Goal: Transaction & Acquisition: Book appointment/travel/reservation

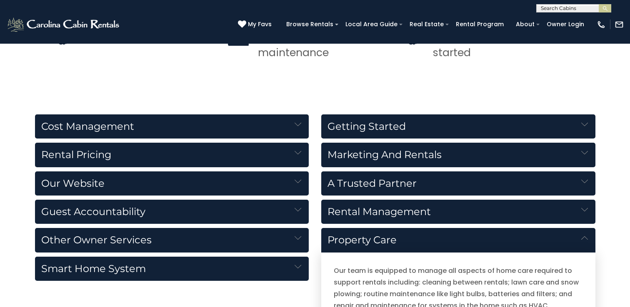
scroll to position [853, 0]
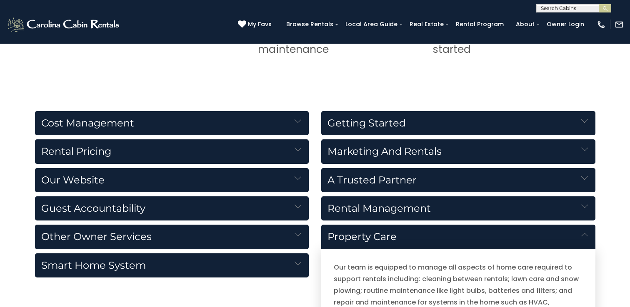
click at [275, 151] on h5 "Rental Pricing" at bounding box center [172, 152] width 274 height 24
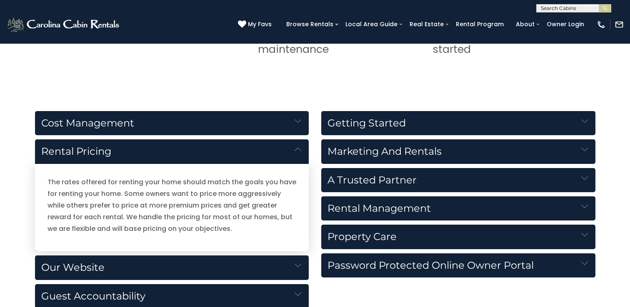
click at [275, 151] on h5 "Rental Pricing" at bounding box center [172, 152] width 274 height 25
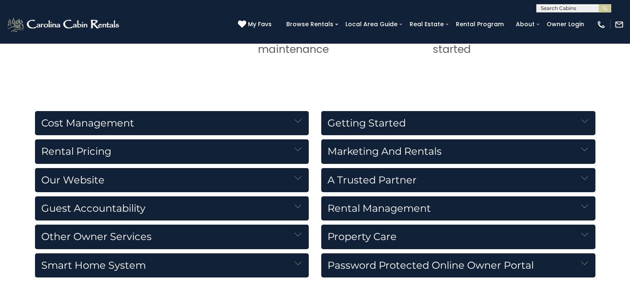
click at [415, 118] on h5 "Getting Started" at bounding box center [458, 123] width 274 height 24
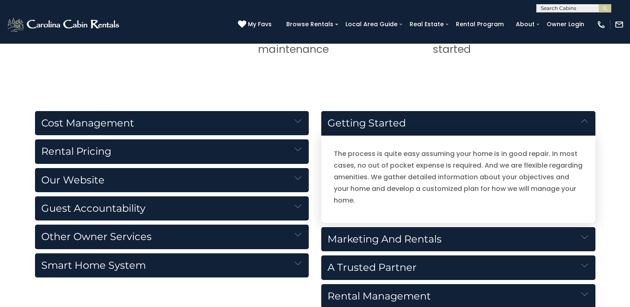
click at [414, 119] on h5 "Getting Started" at bounding box center [458, 123] width 274 height 25
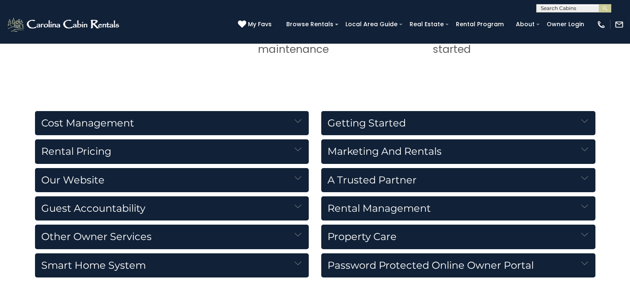
click at [177, 184] on h5 "Our Website" at bounding box center [172, 180] width 274 height 24
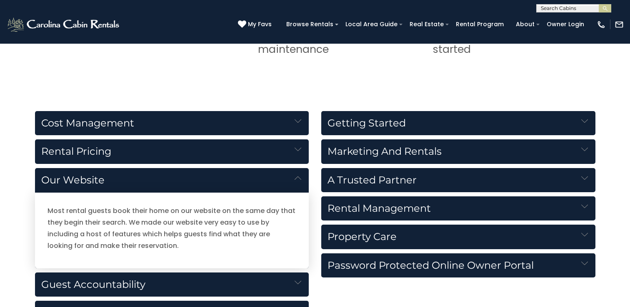
click at [177, 184] on h5 "Our Website" at bounding box center [172, 180] width 274 height 25
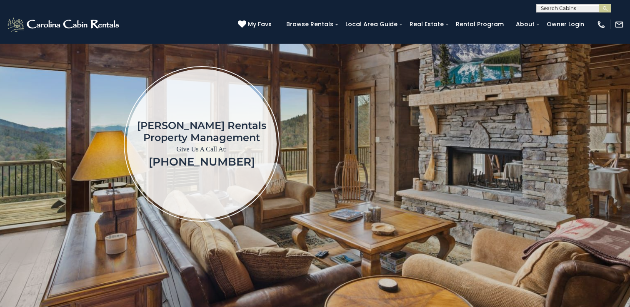
scroll to position [122, 0]
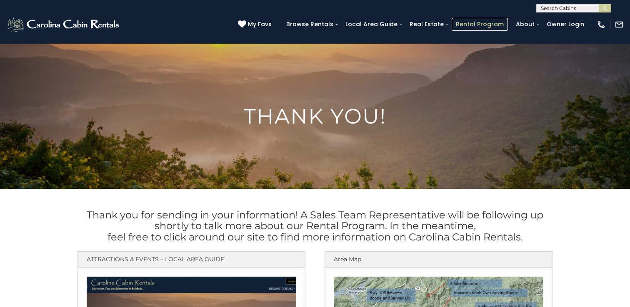
click at [489, 29] on link "Rental Program" at bounding box center [479, 24] width 56 height 13
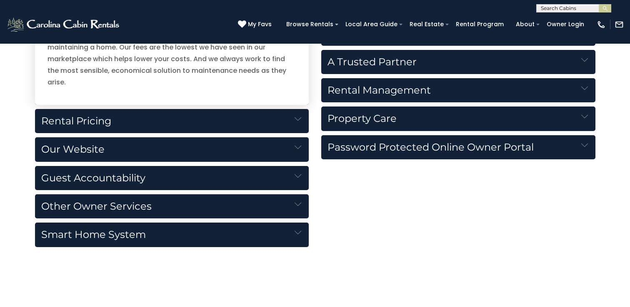
scroll to position [964, 0]
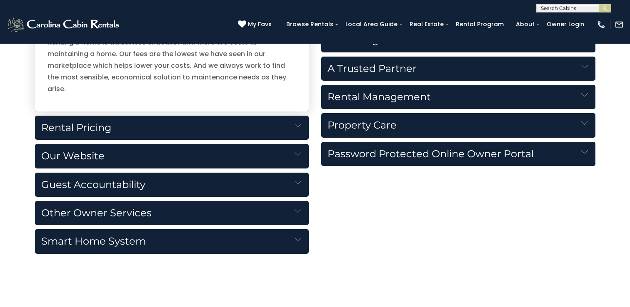
click at [424, 95] on h5 "Rental Management" at bounding box center [458, 97] width 274 height 24
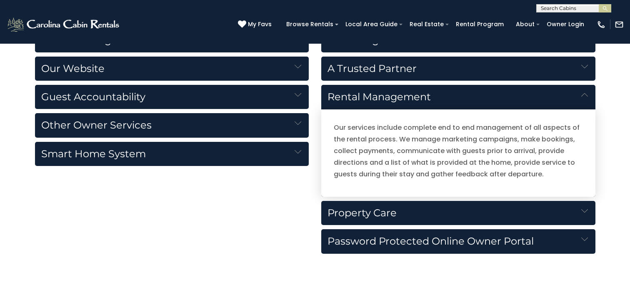
click at [198, 127] on h5 "Other Owner Services" at bounding box center [172, 125] width 274 height 24
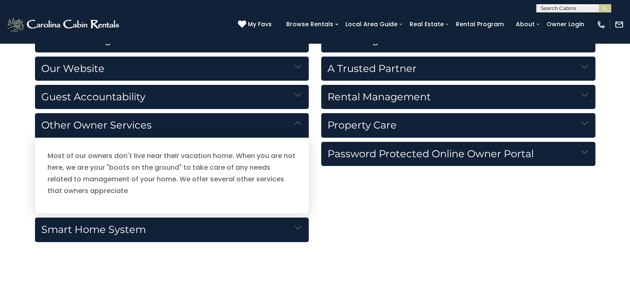
click at [229, 230] on h5 "Smart Home System" at bounding box center [172, 230] width 274 height 24
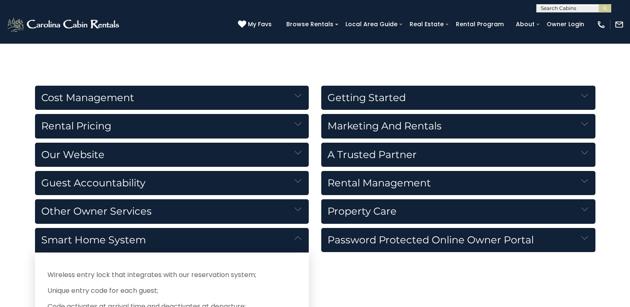
scroll to position [878, 0]
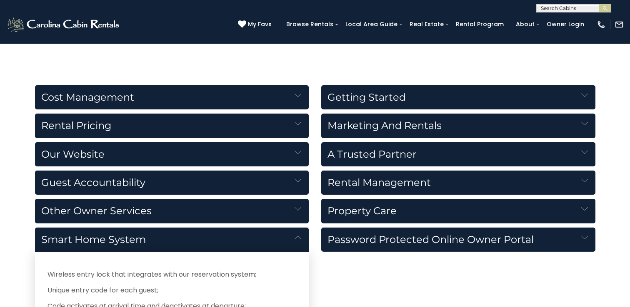
click at [426, 187] on h5 "Rental Management" at bounding box center [458, 183] width 274 height 24
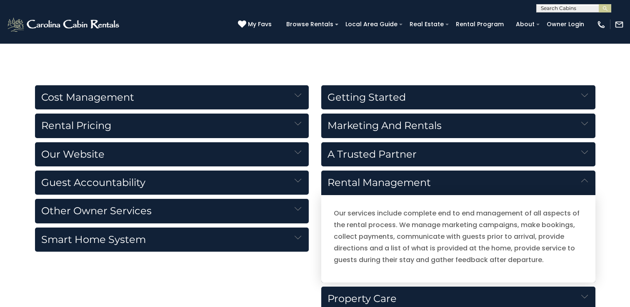
click at [426, 187] on h5 "Rental Management" at bounding box center [458, 183] width 274 height 25
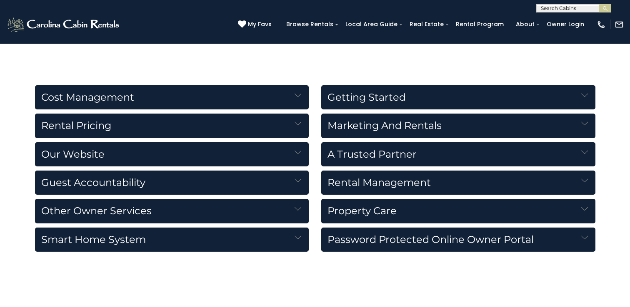
click at [417, 204] on h5 "Property Care" at bounding box center [458, 211] width 274 height 24
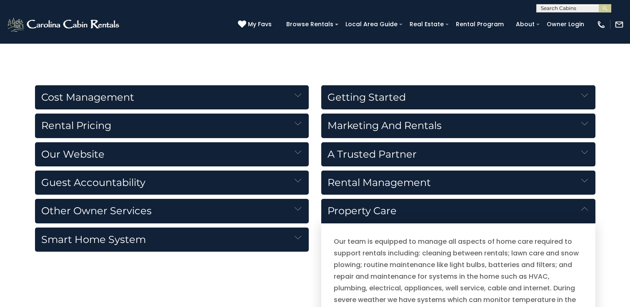
click at [416, 208] on h5 "Property Care" at bounding box center [458, 211] width 274 height 25
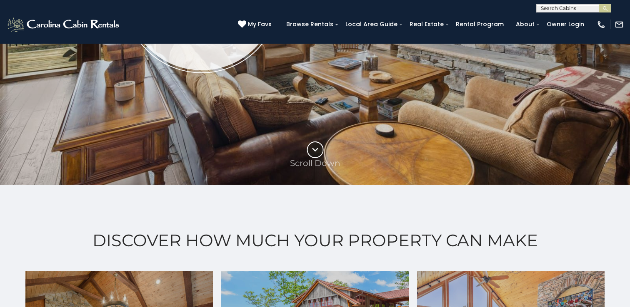
scroll to position [163, 0]
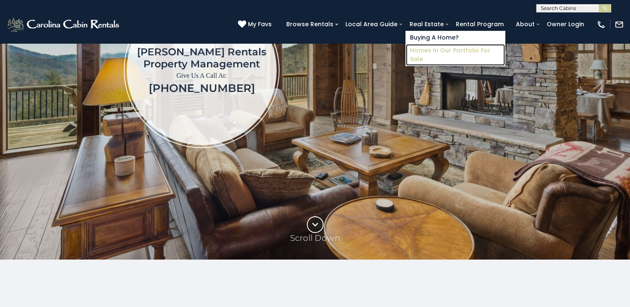
click at [442, 46] on link "Homes in Our Portfolio For Sale" at bounding box center [455, 55] width 99 height 22
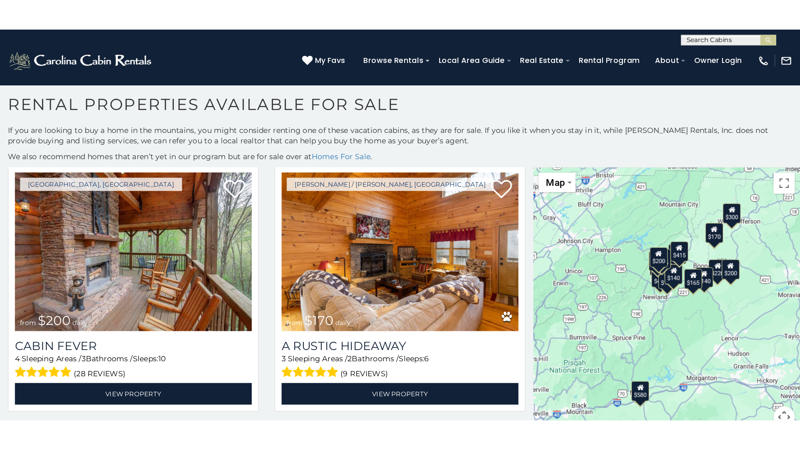
scroll to position [16, 0]
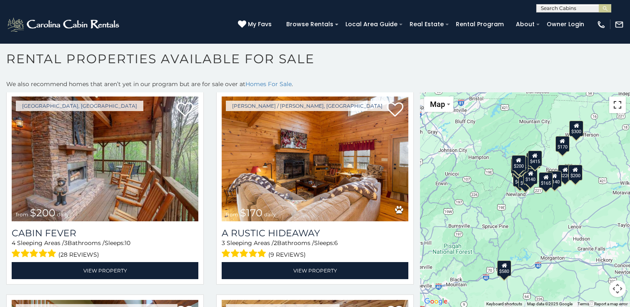
click at [619, 107] on button "Toggle fullscreen view" at bounding box center [617, 105] width 17 height 17
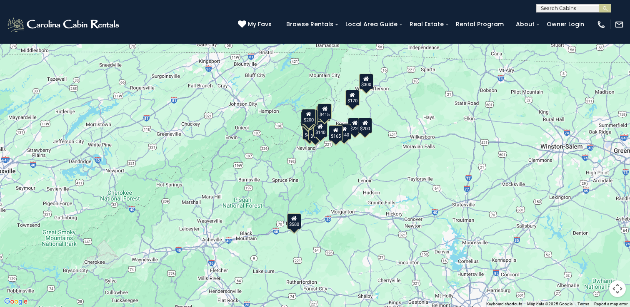
scroll to position [0, 0]
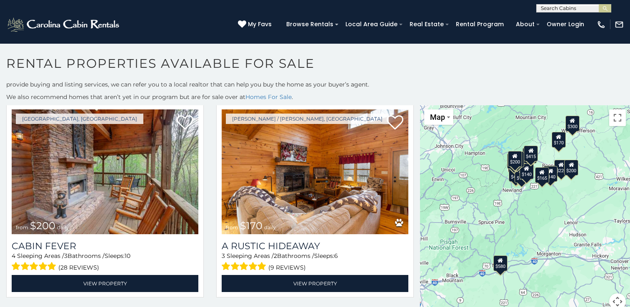
drag, startPoint x: 531, startPoint y: 162, endPoint x: 527, endPoint y: 142, distance: 20.4
click at [527, 142] on div "$200 $170 $220 $140 $165 $245 $250 $225 $420 $165 $195 $300 $580 $140 $290 $425…" at bounding box center [525, 212] width 210 height 215
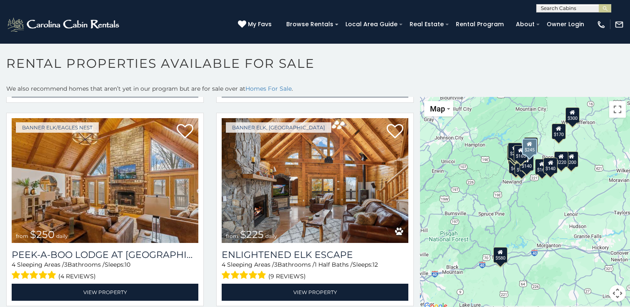
scroll to position [634, 0]
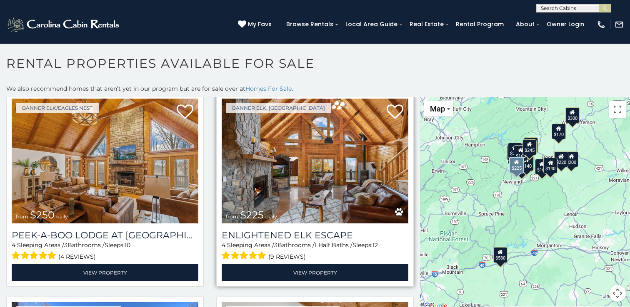
click at [315, 169] on img at bounding box center [315, 161] width 187 height 125
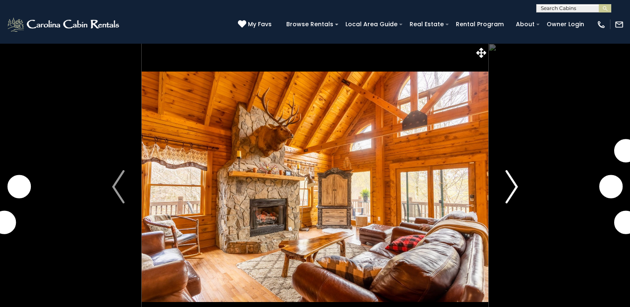
click at [512, 188] on img "Next" at bounding box center [511, 186] width 12 height 33
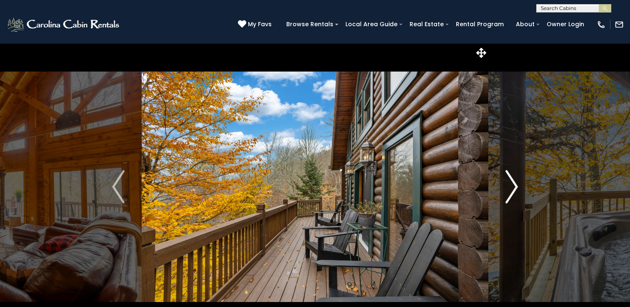
click at [513, 187] on img "Next" at bounding box center [511, 186] width 12 height 33
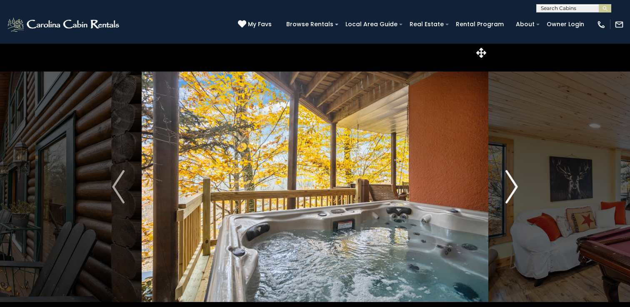
click at [513, 187] on img "Next" at bounding box center [511, 186] width 12 height 33
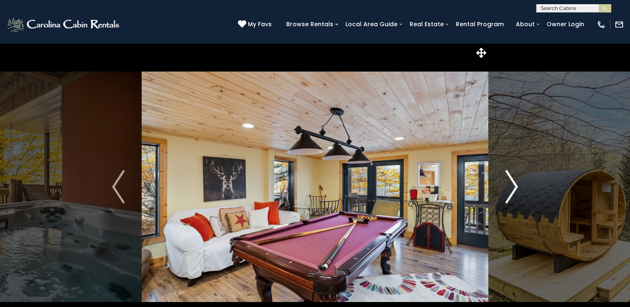
click at [513, 187] on img "Next" at bounding box center [511, 186] width 12 height 33
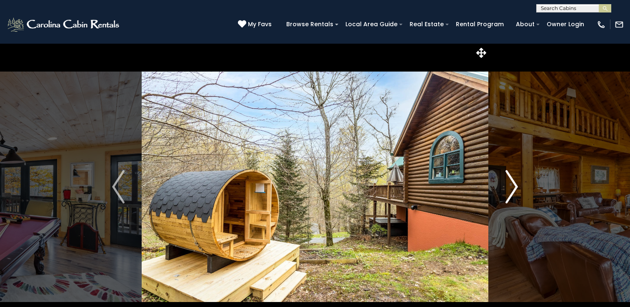
click at [513, 187] on img "Next" at bounding box center [511, 186] width 12 height 33
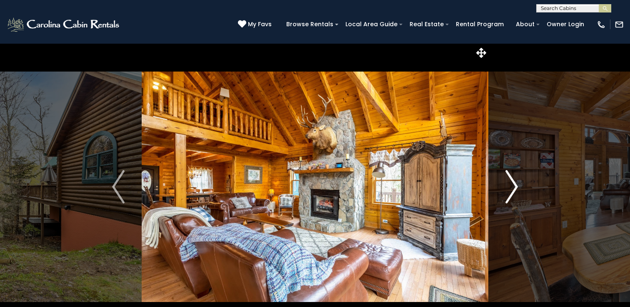
click at [513, 187] on img "Next" at bounding box center [511, 186] width 12 height 33
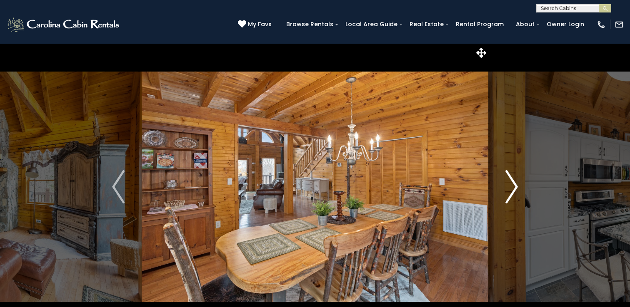
click at [513, 187] on img "Next" at bounding box center [511, 186] width 12 height 33
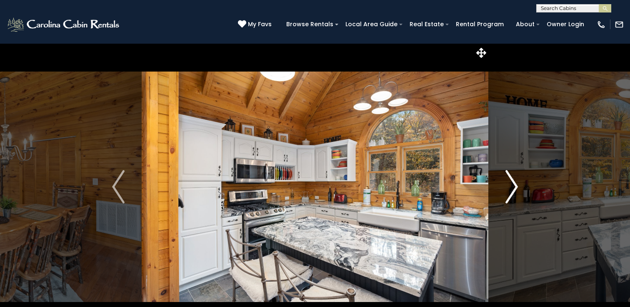
click at [513, 187] on img "Next" at bounding box center [511, 186] width 12 height 33
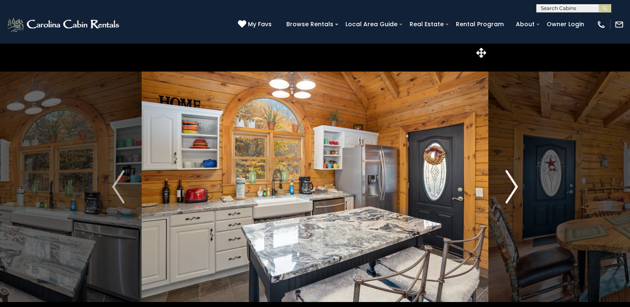
click at [513, 187] on img "Next" at bounding box center [511, 186] width 12 height 33
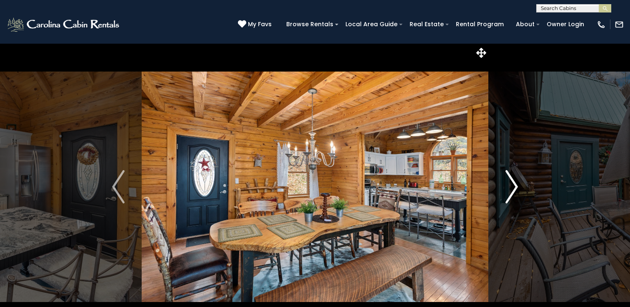
click at [513, 187] on img "Next" at bounding box center [511, 186] width 12 height 33
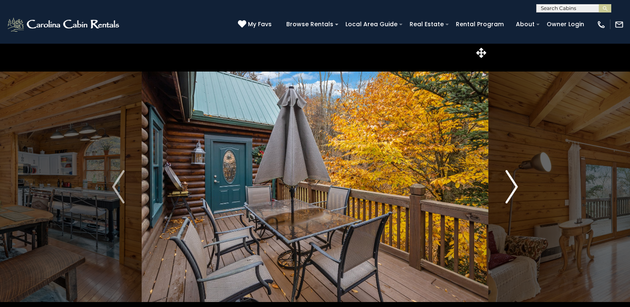
click at [513, 187] on img "Next" at bounding box center [511, 186] width 12 height 33
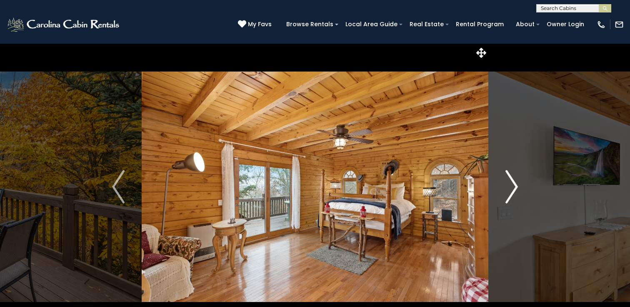
click at [513, 187] on img "Next" at bounding box center [511, 186] width 12 height 33
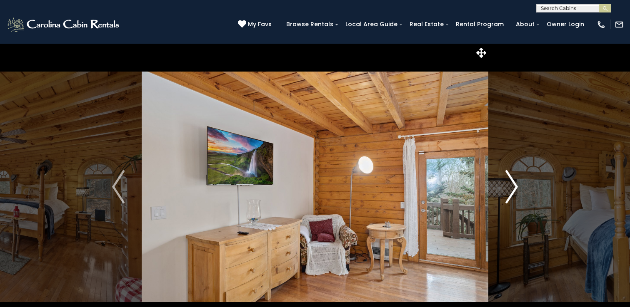
click at [513, 187] on img "Next" at bounding box center [511, 186] width 12 height 33
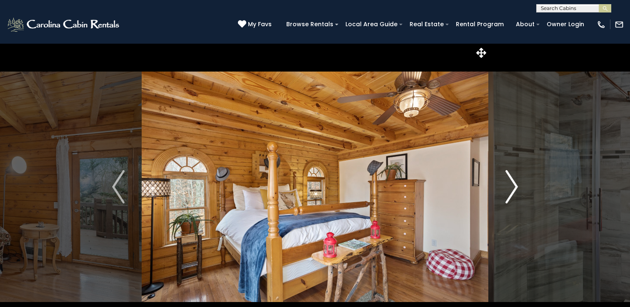
click at [513, 187] on img "Next" at bounding box center [511, 186] width 12 height 33
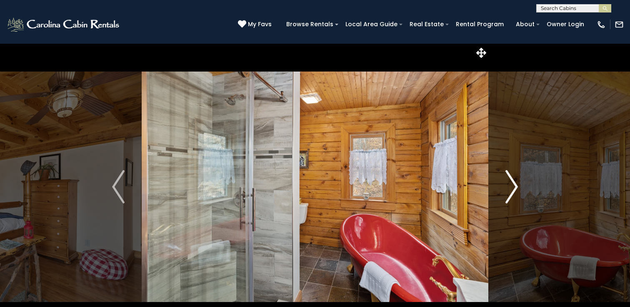
click at [513, 187] on img "Next" at bounding box center [511, 186] width 12 height 33
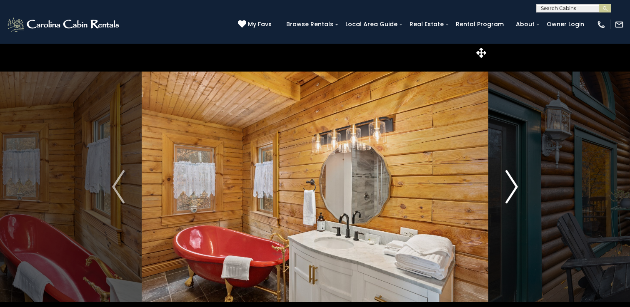
click at [513, 187] on img "Next" at bounding box center [511, 186] width 12 height 33
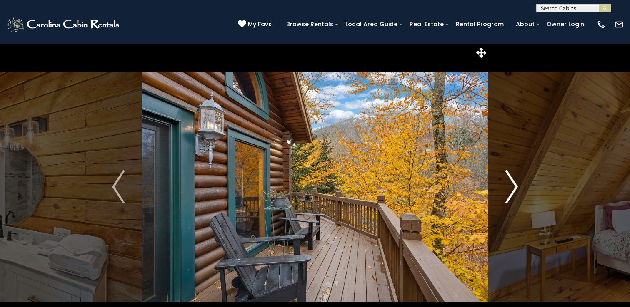
click at [513, 186] on img "Next" at bounding box center [511, 186] width 12 height 33
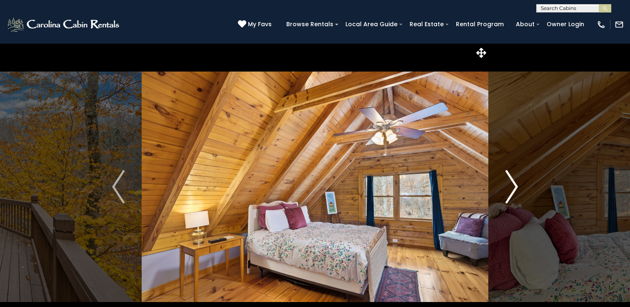
click at [512, 186] on img "Next" at bounding box center [511, 186] width 12 height 33
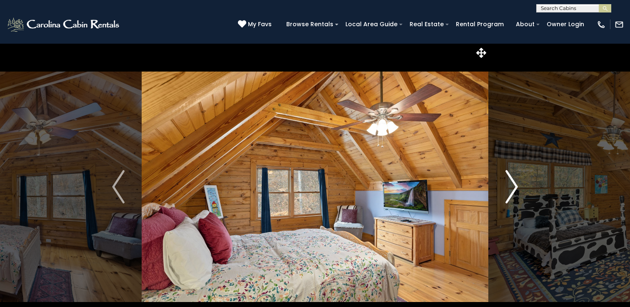
click at [512, 186] on img "Next" at bounding box center [511, 186] width 12 height 33
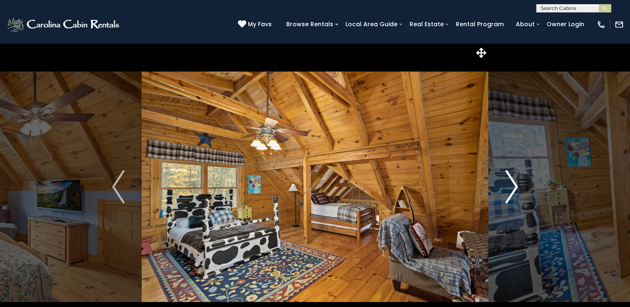
click at [512, 186] on img "Next" at bounding box center [511, 186] width 12 height 33
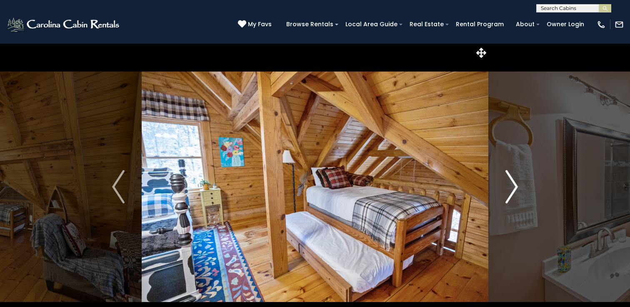
click at [512, 186] on img "Next" at bounding box center [511, 186] width 12 height 33
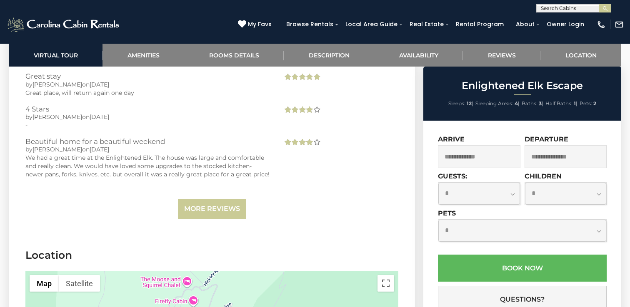
scroll to position [1889, 0]
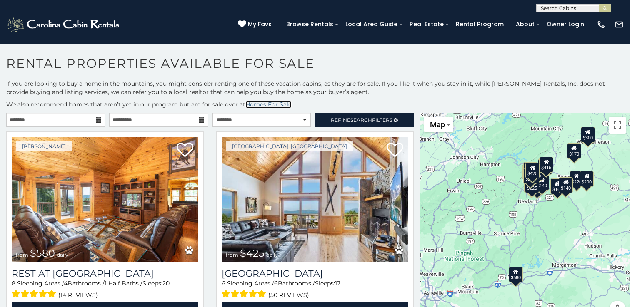
click at [275, 105] on link "Homes For Sale" at bounding box center [268, 104] width 46 height 7
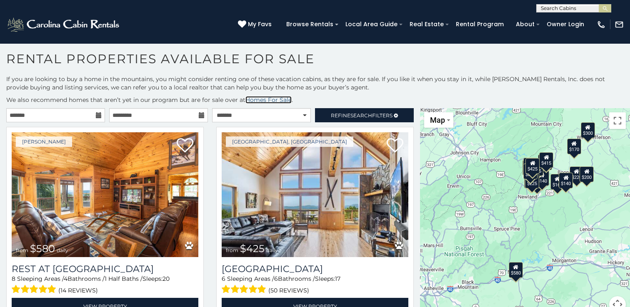
scroll to position [16, 0]
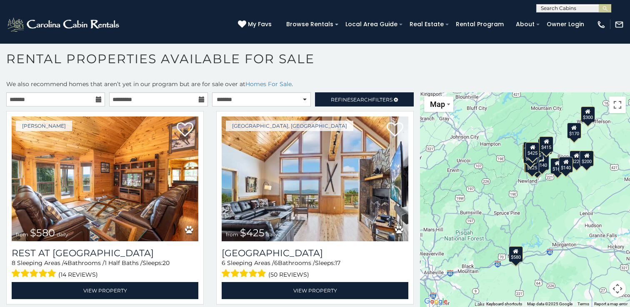
click at [618, 292] on button "Map camera controls" at bounding box center [617, 289] width 17 height 17
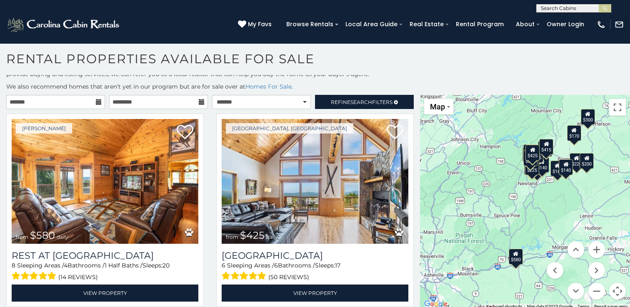
scroll to position [15, 0]
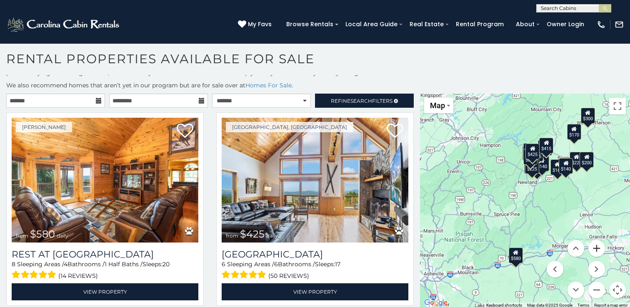
click at [601, 252] on button "Zoom in" at bounding box center [596, 248] width 17 height 17
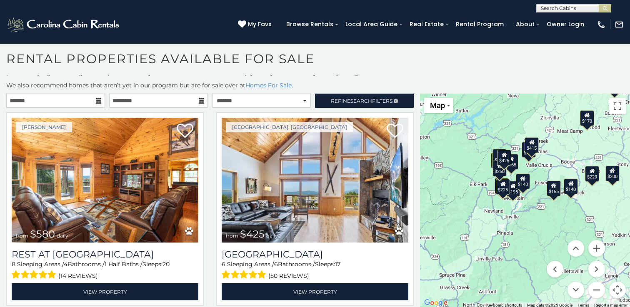
drag, startPoint x: 579, startPoint y: 195, endPoint x: 541, endPoint y: 247, distance: 64.5
click at [541, 247] on div "$580 $425 $195 $220 $290 $200 $245 $170 $420 $140 $200 $165 $300 $415 $165 $225…" at bounding box center [525, 201] width 210 height 215
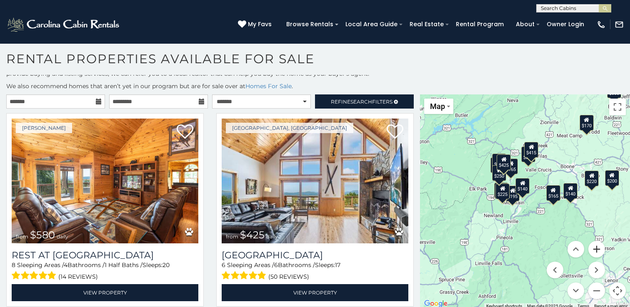
click at [597, 249] on button "Zoom in" at bounding box center [596, 249] width 17 height 17
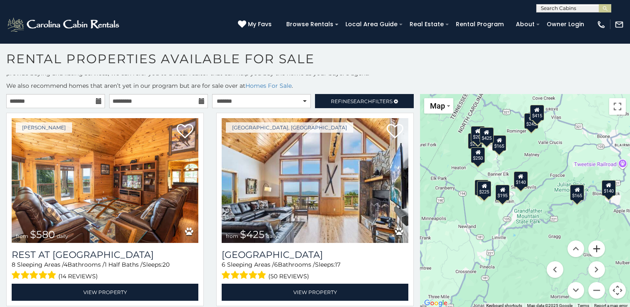
scroll to position [16, 0]
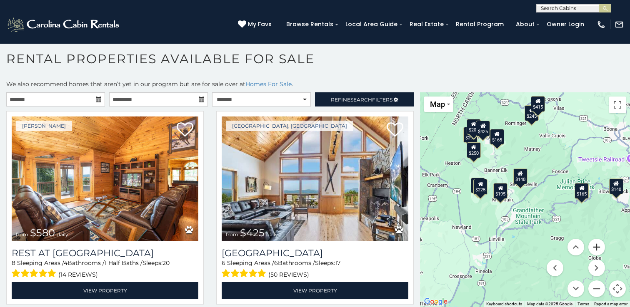
click at [594, 245] on button "Zoom in" at bounding box center [596, 247] width 17 height 17
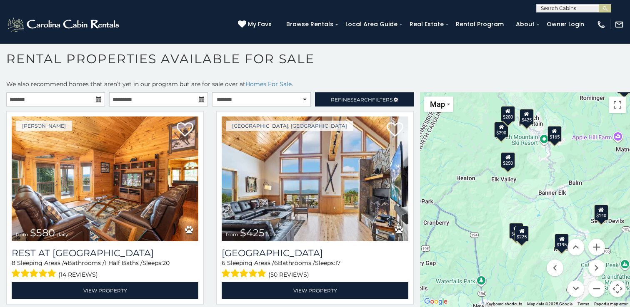
drag, startPoint x: 499, startPoint y: 202, endPoint x: 586, endPoint y: 255, distance: 101.9
click at [586, 255] on div "$580 $425 $195 $220 $290 $200 $245 $170 $420 $140 $200 $165 $300 $415 $165 $225…" at bounding box center [525, 199] width 210 height 215
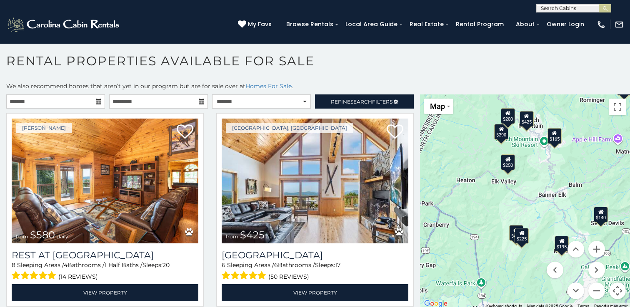
click at [512, 164] on div "$250" at bounding box center [508, 163] width 14 height 16
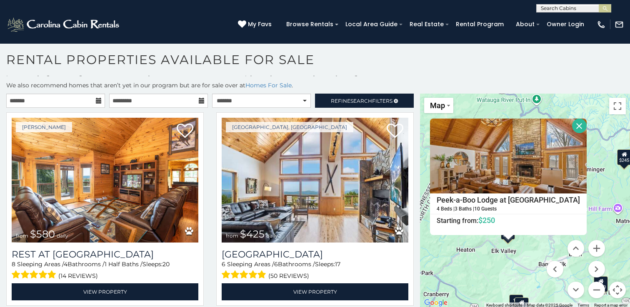
scroll to position [16, 0]
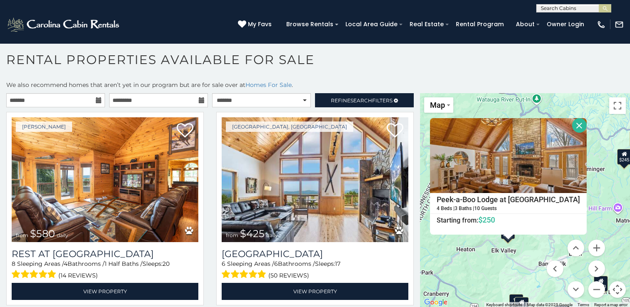
click at [598, 223] on div "$580 $425 $195 $220 $290 $200 $245 $170 $420 $140 $200 $165 $300 $415 $165 $225…" at bounding box center [525, 200] width 210 height 215
click at [572, 128] on button "Close" at bounding box center [579, 125] width 15 height 15
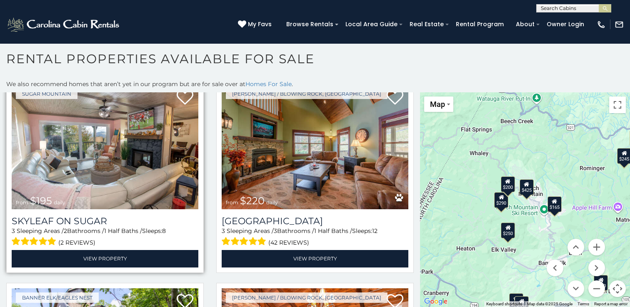
scroll to position [243, 0]
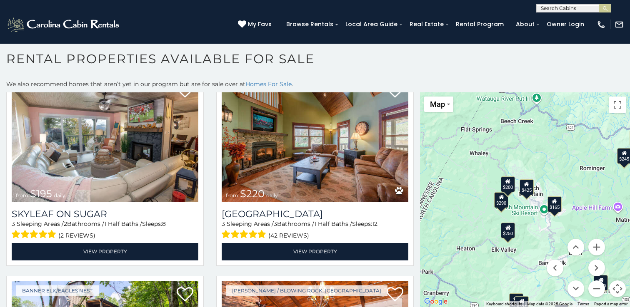
click at [556, 205] on div "$165" at bounding box center [554, 205] width 14 height 16
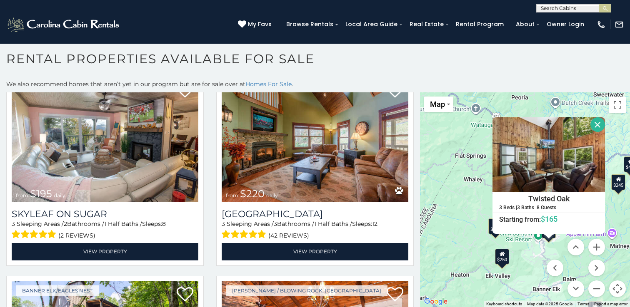
click at [502, 259] on div "$250" at bounding box center [502, 257] width 14 height 16
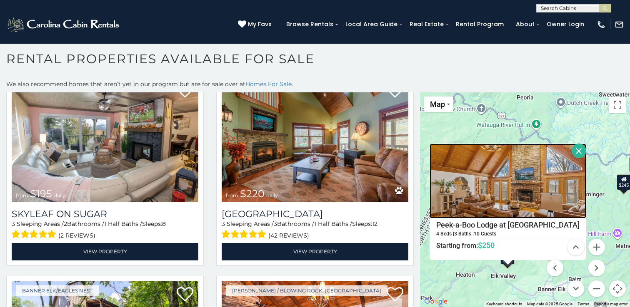
click at [501, 203] on img at bounding box center [507, 181] width 157 height 75
click at [429, 182] on div "$580 $425 $195 $220 $290 $200 $245 $170 $420 $140 $200 $165 $300 $415 $165 $225…" at bounding box center [525, 199] width 210 height 215
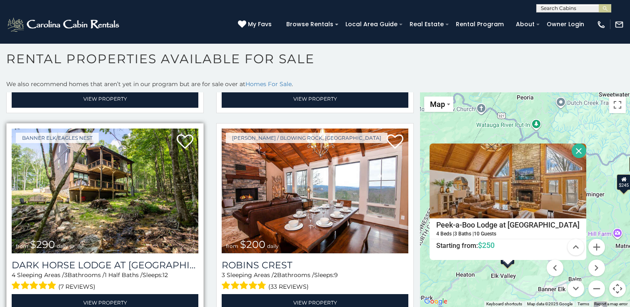
scroll to position [395, 0]
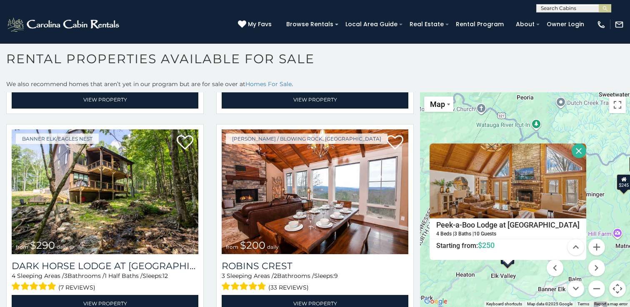
click at [441, 126] on div "$580 $425 $195 $220 $290 $200 $245 $170 $420 $140 $200 $165 $300 $415 $165 $225…" at bounding box center [525, 199] width 210 height 215
click at [571, 151] on button "Close" at bounding box center [578, 151] width 15 height 15
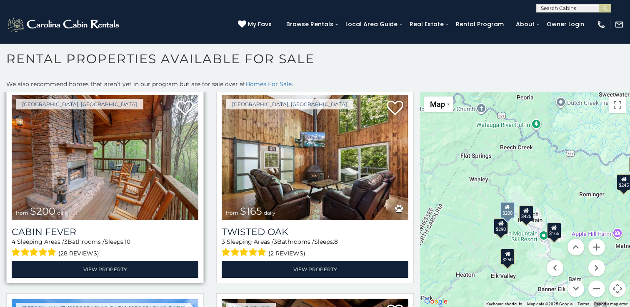
scroll to position [1036, 0]
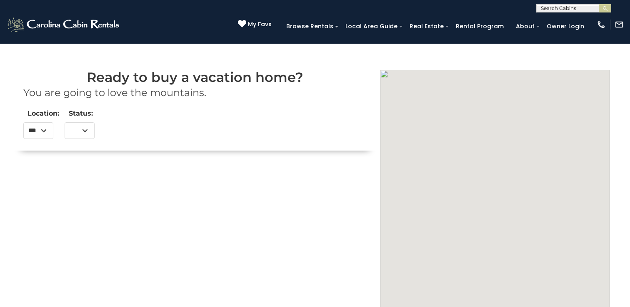
select select
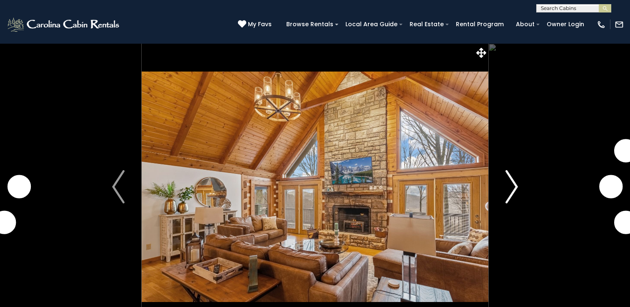
click at [504, 192] on button "Next" at bounding box center [511, 186] width 47 height 287
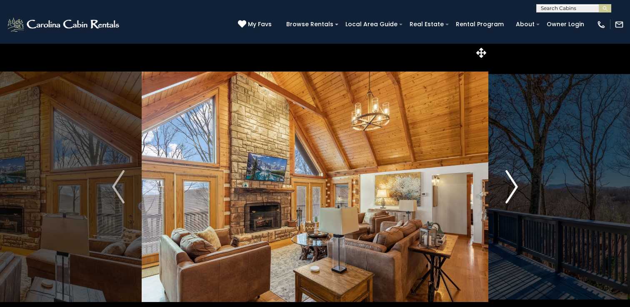
click at [509, 189] on img "Next" at bounding box center [511, 186] width 12 height 33
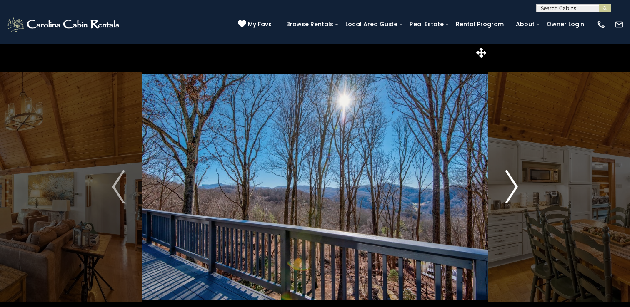
click at [512, 188] on img "Next" at bounding box center [511, 186] width 12 height 33
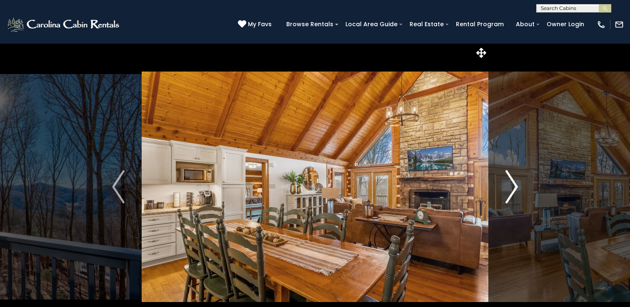
click at [512, 188] on img "Next" at bounding box center [511, 186] width 12 height 33
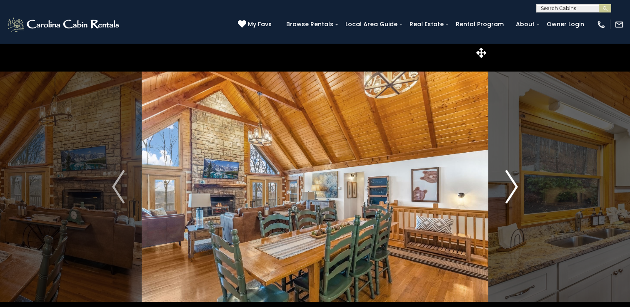
click at [512, 188] on img "Next" at bounding box center [511, 186] width 12 height 33
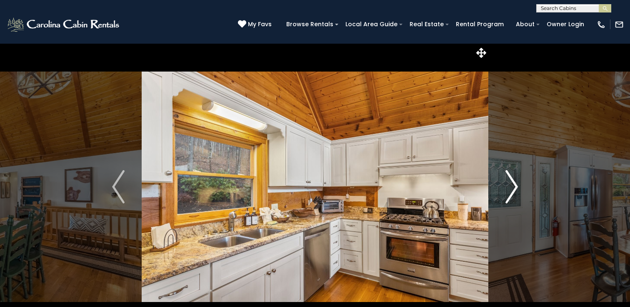
click at [512, 188] on img "Next" at bounding box center [511, 186] width 12 height 33
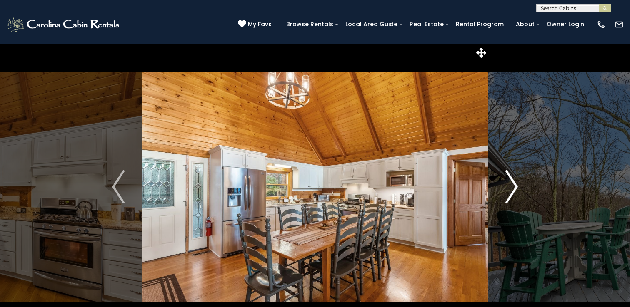
click at [512, 188] on img "Next" at bounding box center [511, 186] width 12 height 33
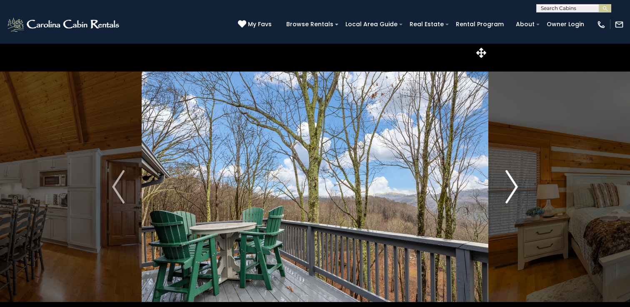
click at [512, 188] on img "Next" at bounding box center [511, 186] width 12 height 33
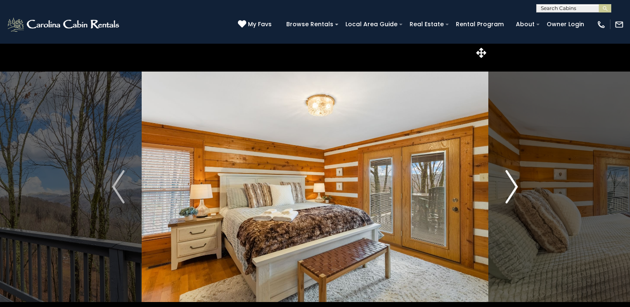
click at [512, 188] on img "Next" at bounding box center [511, 186] width 12 height 33
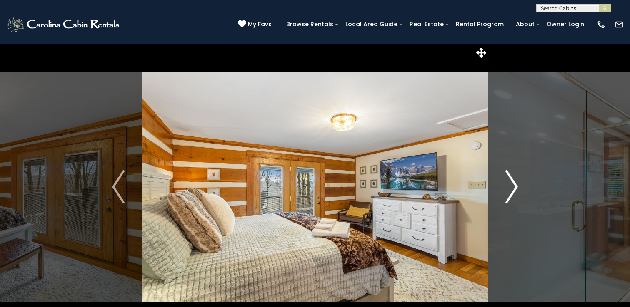
click at [512, 188] on img "Next" at bounding box center [511, 186] width 12 height 33
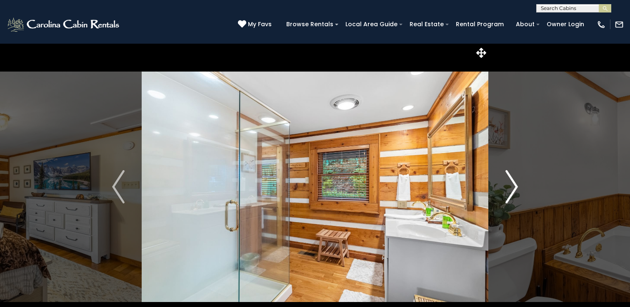
click at [512, 188] on img "Next" at bounding box center [511, 186] width 12 height 33
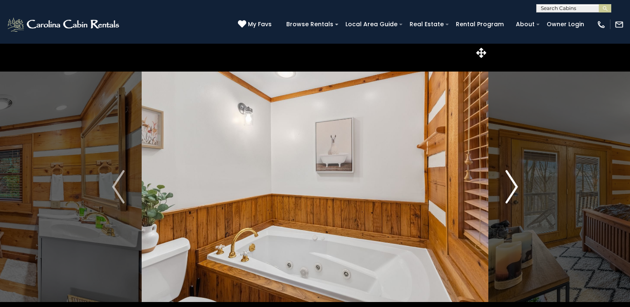
click at [512, 188] on img "Next" at bounding box center [511, 186] width 12 height 33
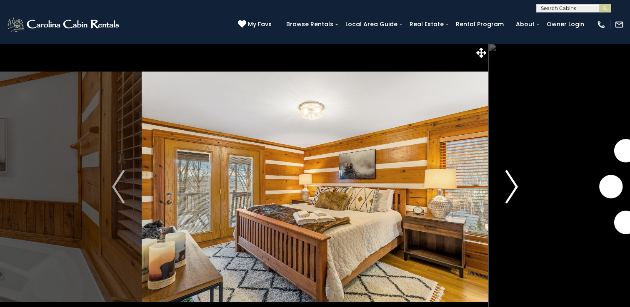
click at [512, 188] on img "Next" at bounding box center [511, 186] width 12 height 33
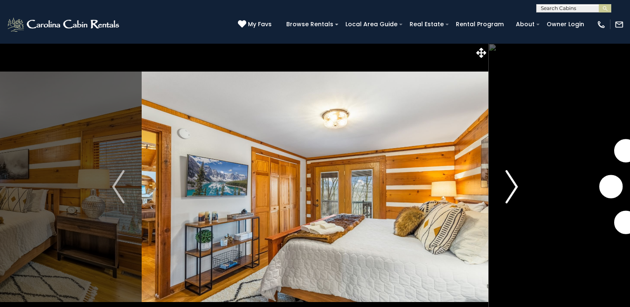
click at [512, 188] on img "Next" at bounding box center [511, 186] width 12 height 33
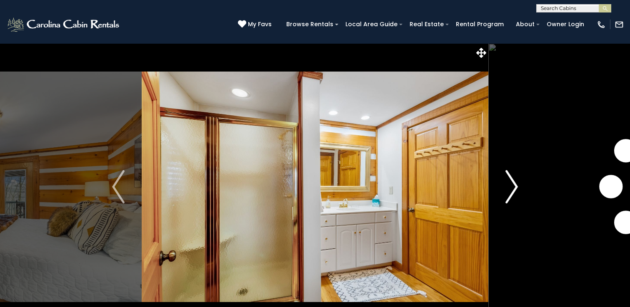
click at [512, 188] on img "Next" at bounding box center [511, 186] width 12 height 33
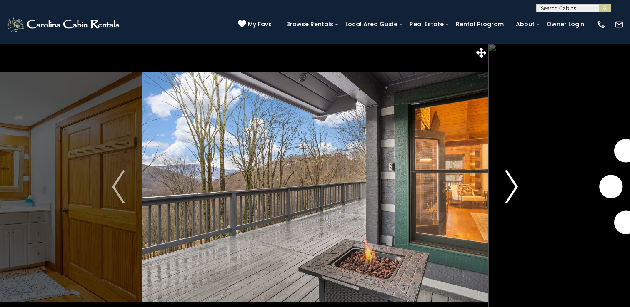
click at [512, 188] on img "Next" at bounding box center [511, 186] width 12 height 33
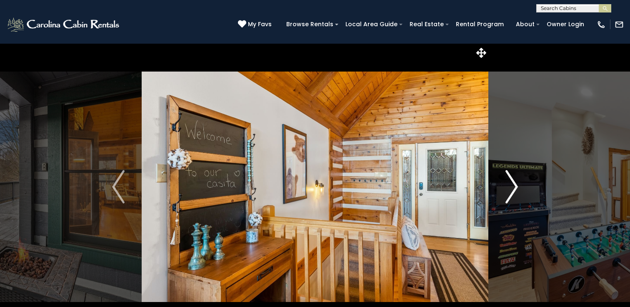
click at [512, 188] on img "Next" at bounding box center [511, 186] width 12 height 33
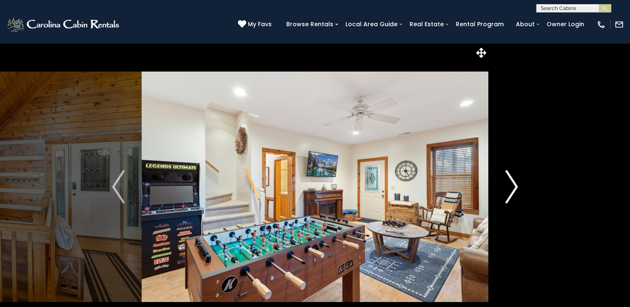
click at [512, 188] on img "Next" at bounding box center [511, 186] width 12 height 33
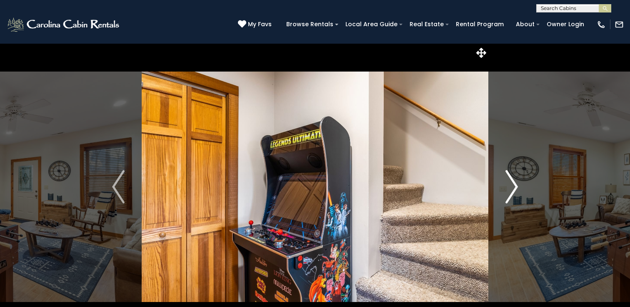
click at [512, 188] on img "Next" at bounding box center [511, 186] width 12 height 33
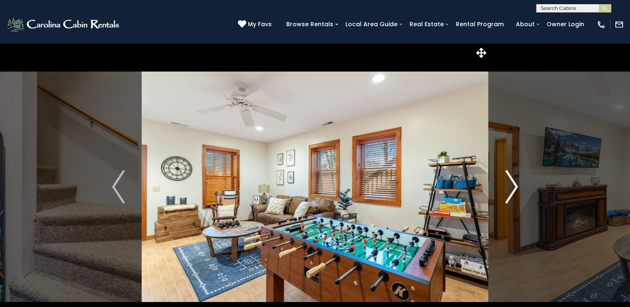
click at [512, 188] on img "Next" at bounding box center [511, 186] width 12 height 33
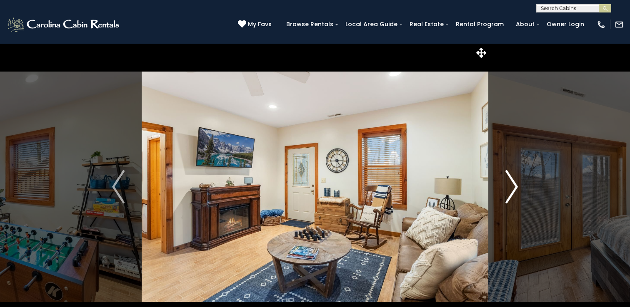
click at [512, 188] on img "Next" at bounding box center [511, 186] width 12 height 33
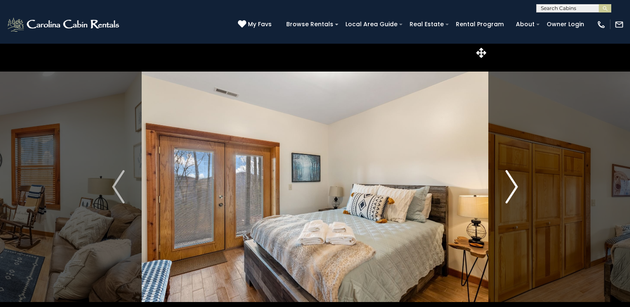
click at [513, 188] on img "Next" at bounding box center [511, 186] width 12 height 33
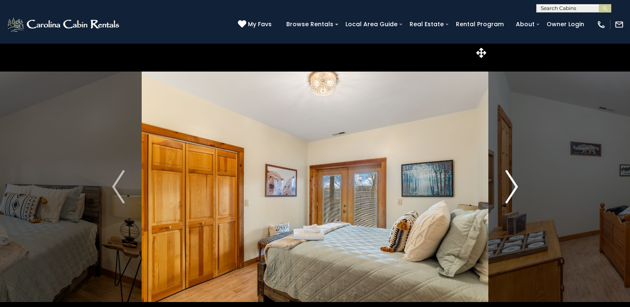
click at [512, 188] on img "Next" at bounding box center [511, 186] width 12 height 33
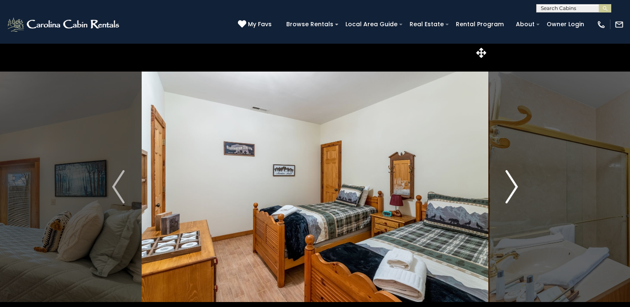
click at [512, 188] on img "Next" at bounding box center [511, 186] width 12 height 33
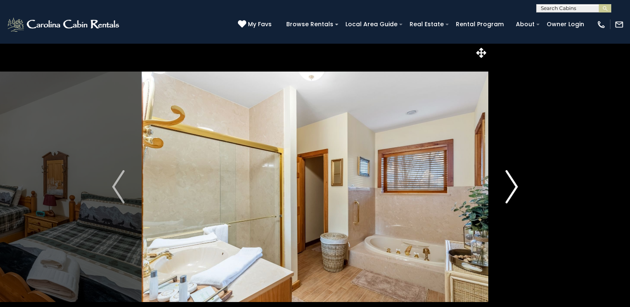
click at [512, 188] on img "Next" at bounding box center [511, 186] width 12 height 33
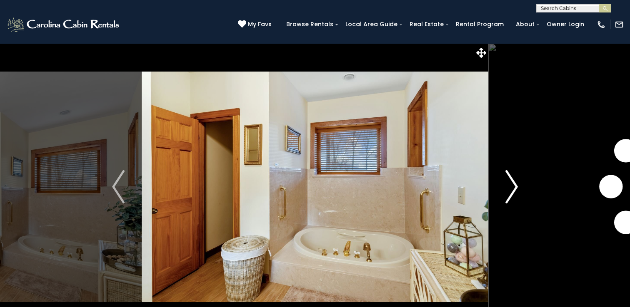
click at [512, 188] on img "Next" at bounding box center [511, 186] width 12 height 33
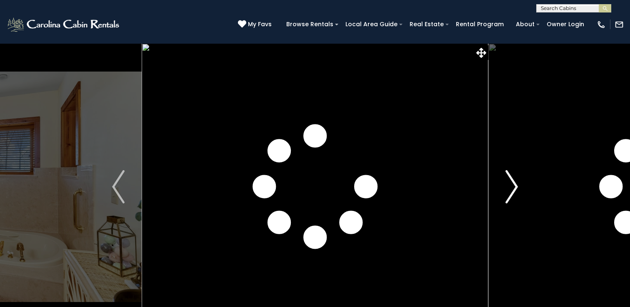
click at [512, 188] on img "Next" at bounding box center [511, 186] width 12 height 33
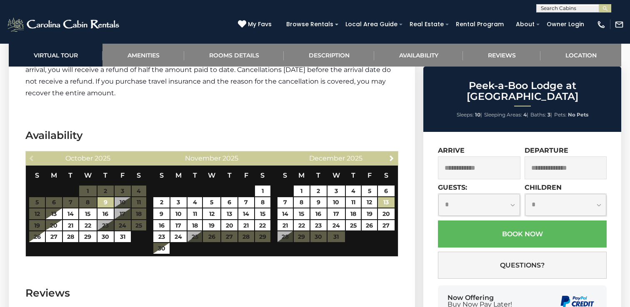
scroll to position [1688, 0]
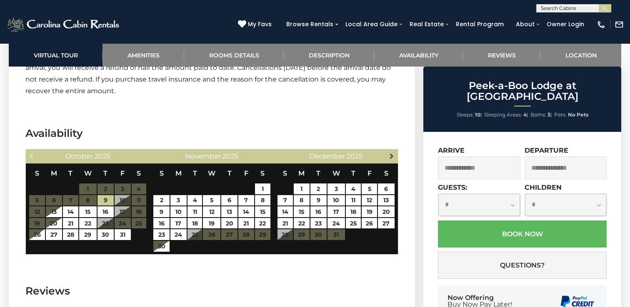
click at [393, 153] on span "Next" at bounding box center [391, 156] width 7 height 7
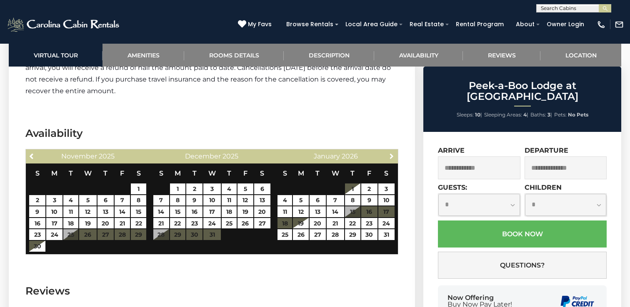
click at [393, 153] on span "Next" at bounding box center [391, 156] width 7 height 7
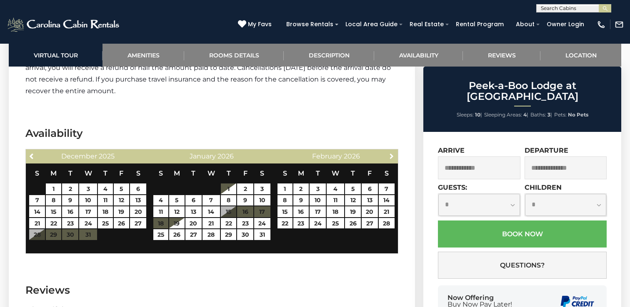
click at [393, 153] on span "Next" at bounding box center [391, 156] width 7 height 7
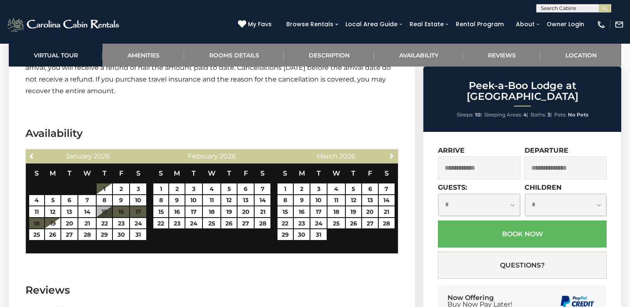
click at [393, 153] on span "Next" at bounding box center [391, 156] width 7 height 7
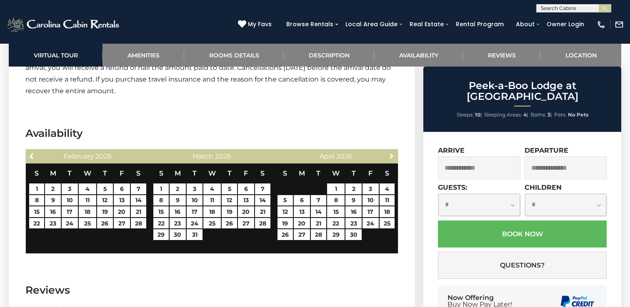
click at [393, 153] on span "Next" at bounding box center [391, 156] width 7 height 7
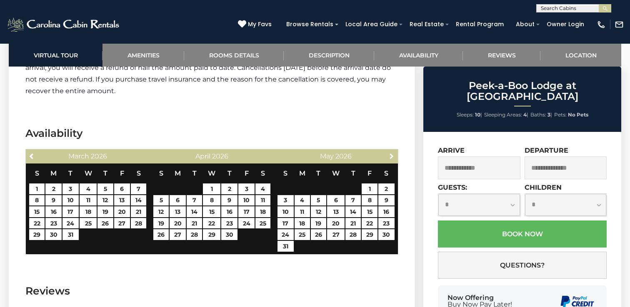
click at [393, 153] on span "Next" at bounding box center [391, 156] width 7 height 7
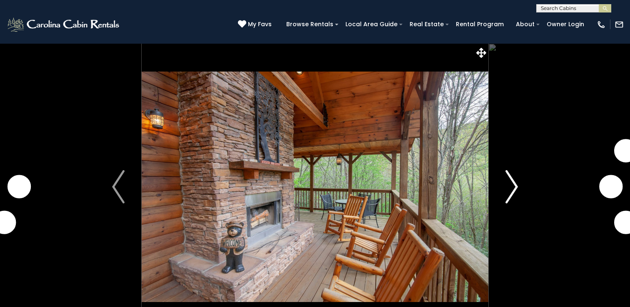
click at [517, 190] on img "Next" at bounding box center [511, 186] width 12 height 33
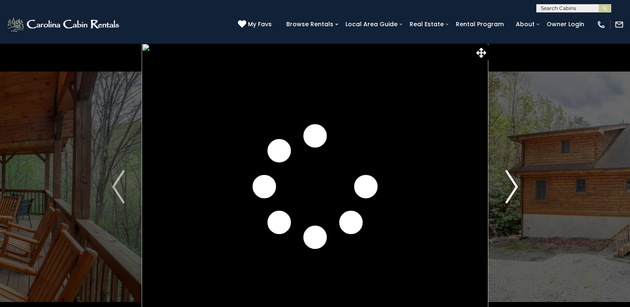
click at [512, 190] on img "Next" at bounding box center [511, 186] width 12 height 33
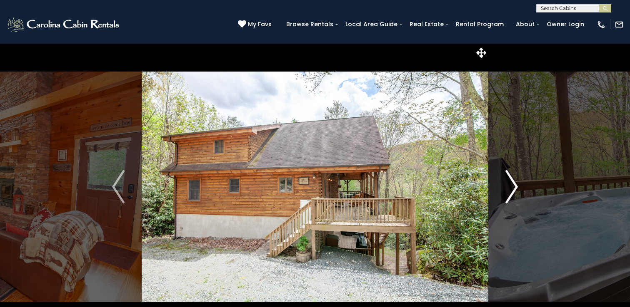
click at [512, 190] on img "Next" at bounding box center [511, 186] width 12 height 33
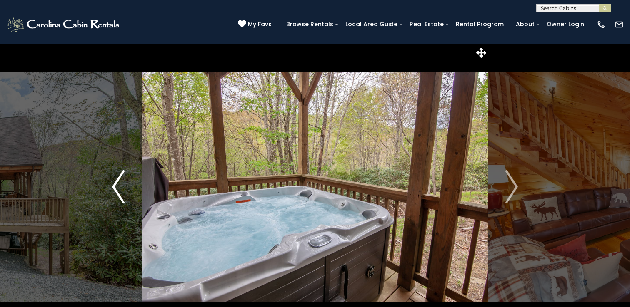
click at [127, 191] on button "Previous" at bounding box center [118, 186] width 47 height 287
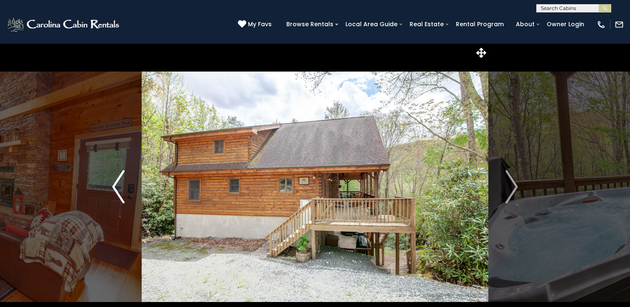
click at [125, 191] on button "Previous" at bounding box center [118, 186] width 47 height 287
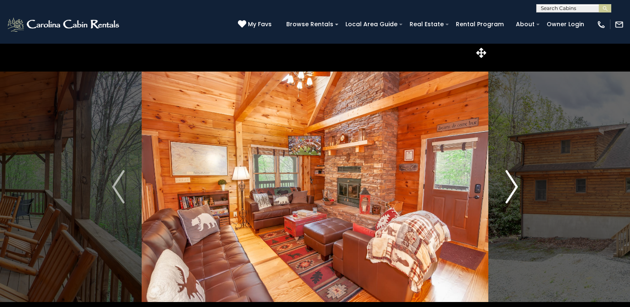
click at [511, 182] on img "Next" at bounding box center [511, 186] width 12 height 33
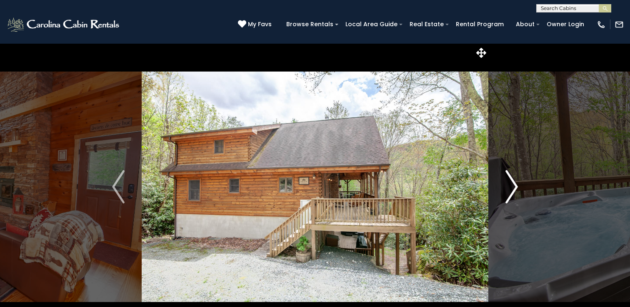
click at [511, 182] on img "Next" at bounding box center [511, 186] width 12 height 33
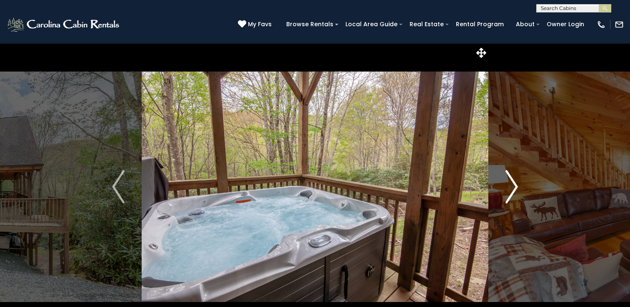
click at [511, 182] on img "Next" at bounding box center [511, 186] width 12 height 33
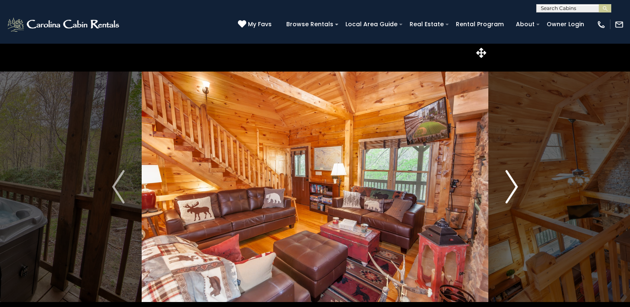
click at [511, 182] on img "Next" at bounding box center [511, 186] width 12 height 33
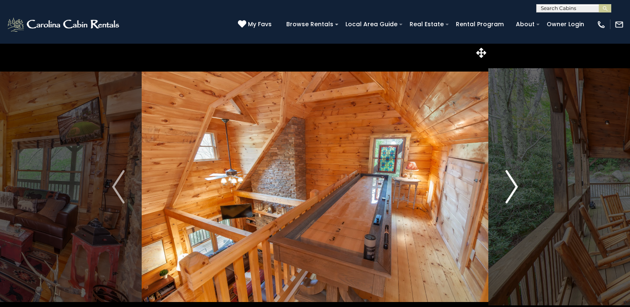
click at [511, 182] on img "Next" at bounding box center [511, 186] width 12 height 33
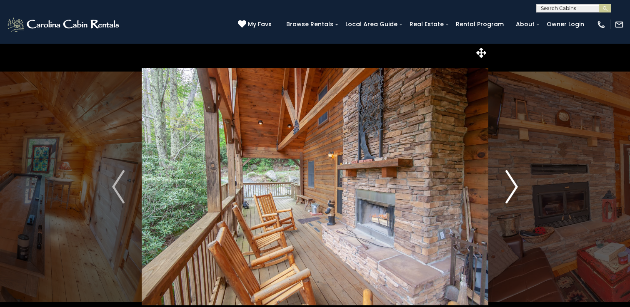
click at [511, 183] on img "Next" at bounding box center [511, 186] width 12 height 33
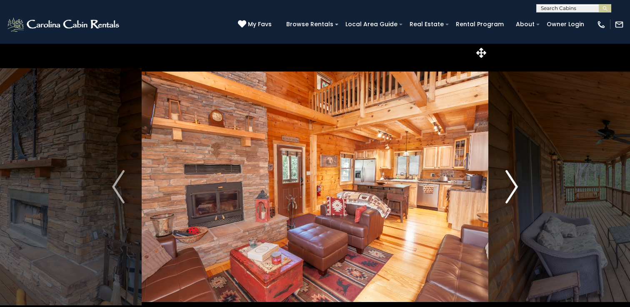
click at [511, 183] on img "Next" at bounding box center [511, 186] width 12 height 33
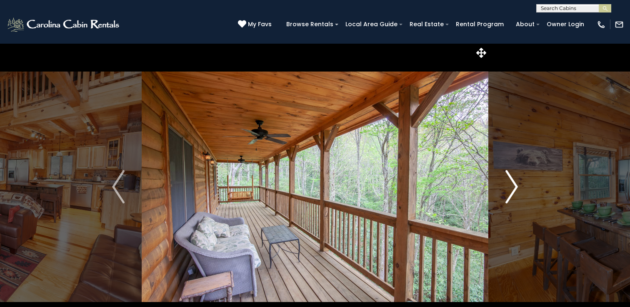
click at [511, 183] on img "Next" at bounding box center [511, 186] width 12 height 33
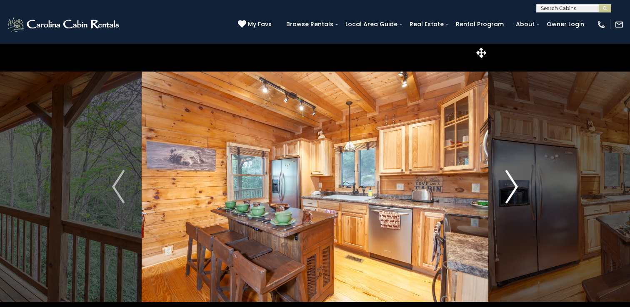
click at [511, 183] on img "Next" at bounding box center [511, 186] width 12 height 33
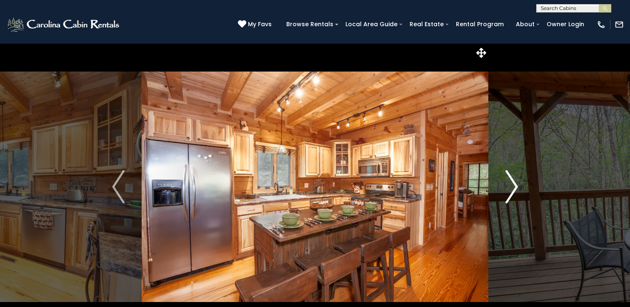
click at [511, 183] on img "Next" at bounding box center [511, 186] width 12 height 33
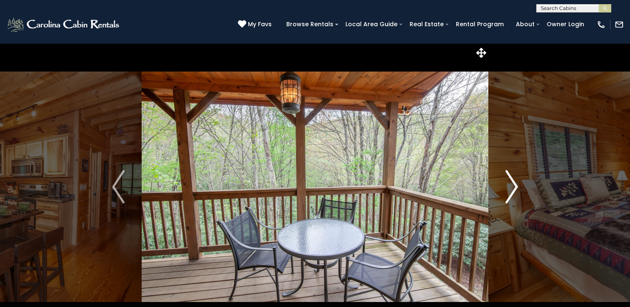
click at [511, 183] on img "Next" at bounding box center [511, 186] width 12 height 33
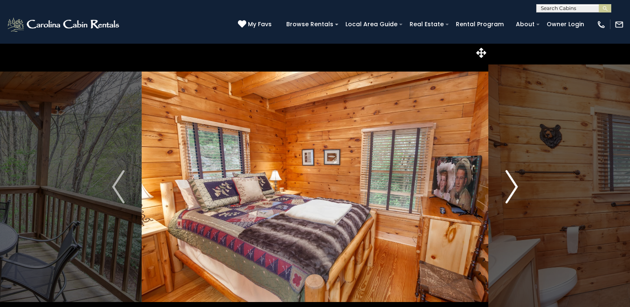
click at [511, 183] on img "Next" at bounding box center [511, 186] width 12 height 33
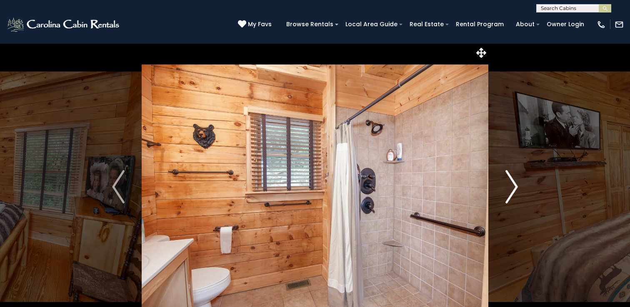
click at [511, 183] on img "Next" at bounding box center [511, 186] width 12 height 33
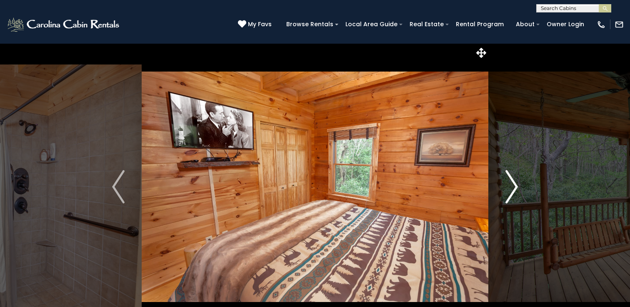
click at [511, 183] on img "Next" at bounding box center [511, 186] width 12 height 33
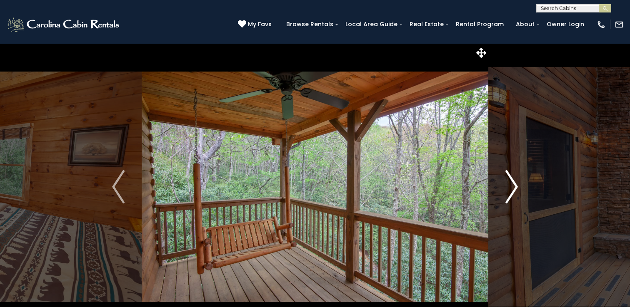
click at [512, 184] on img "Next" at bounding box center [511, 186] width 12 height 33
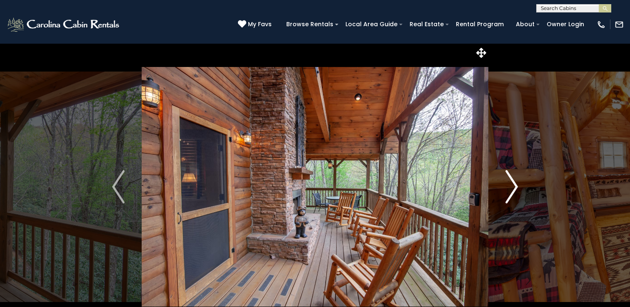
click at [512, 184] on img "Next" at bounding box center [511, 186] width 12 height 33
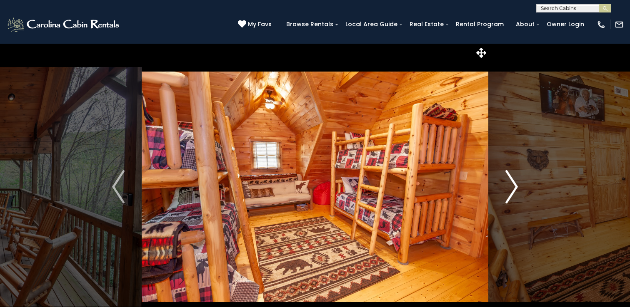
click at [510, 185] on img "Next" at bounding box center [511, 186] width 12 height 33
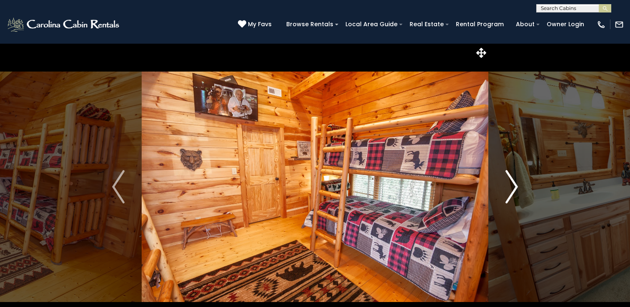
click at [510, 185] on img "Next" at bounding box center [511, 186] width 12 height 33
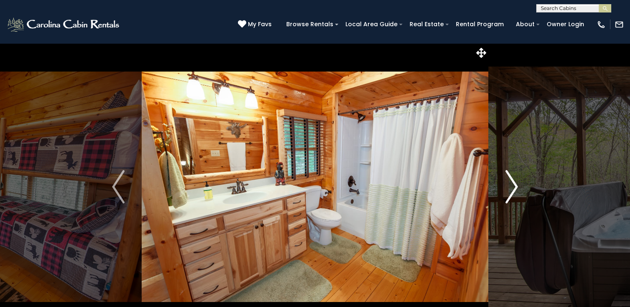
click at [510, 185] on img "Next" at bounding box center [511, 186] width 12 height 33
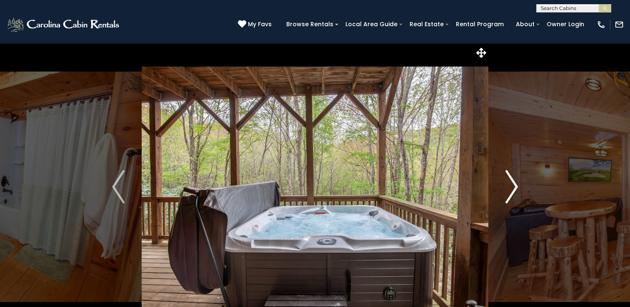
click at [510, 185] on img "Next" at bounding box center [511, 186] width 12 height 33
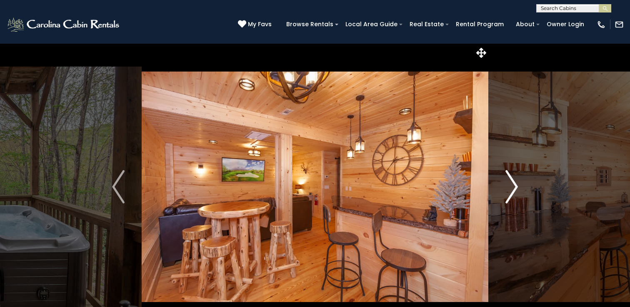
click at [510, 185] on img "Next" at bounding box center [511, 186] width 12 height 33
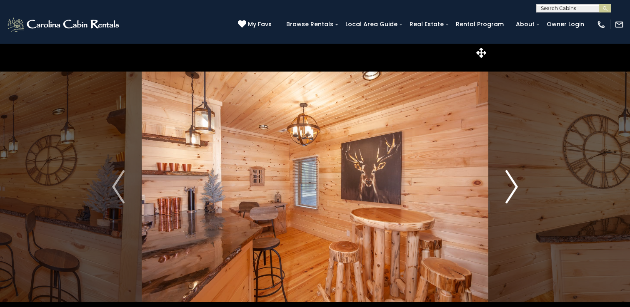
click at [510, 185] on img "Next" at bounding box center [511, 186] width 12 height 33
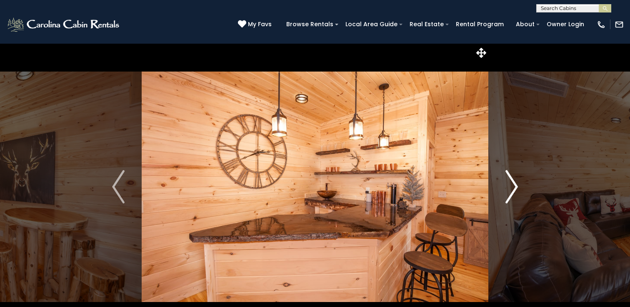
click at [511, 185] on img "Next" at bounding box center [511, 186] width 12 height 33
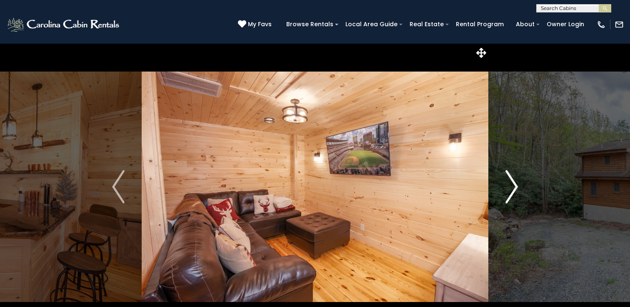
click at [511, 185] on img "Next" at bounding box center [511, 186] width 12 height 33
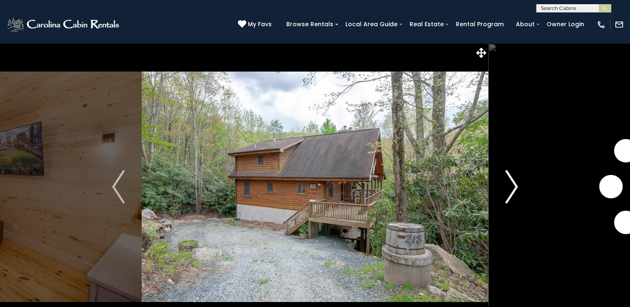
click at [511, 185] on img "Next" at bounding box center [511, 186] width 12 height 33
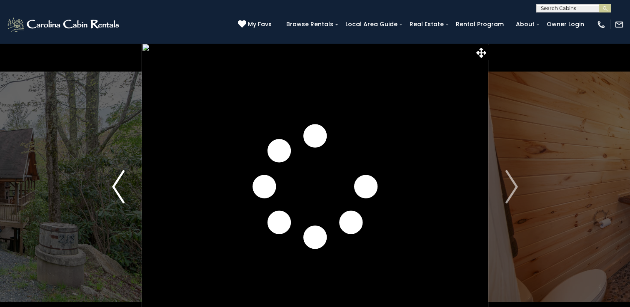
click at [123, 194] on img "Previous" at bounding box center [118, 186] width 12 height 33
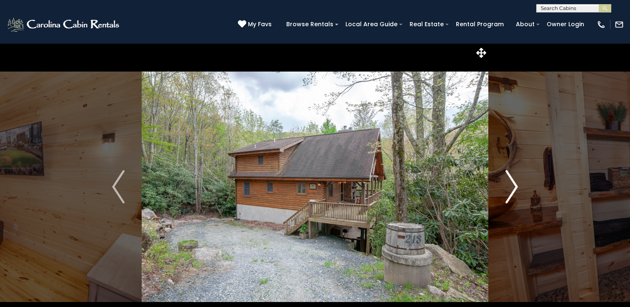
click at [514, 191] on img "Next" at bounding box center [511, 186] width 12 height 33
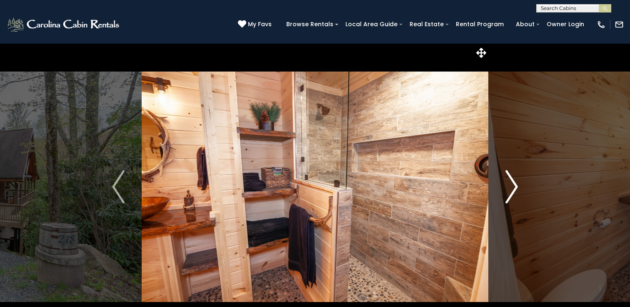
click at [514, 191] on img "Next" at bounding box center [511, 186] width 12 height 33
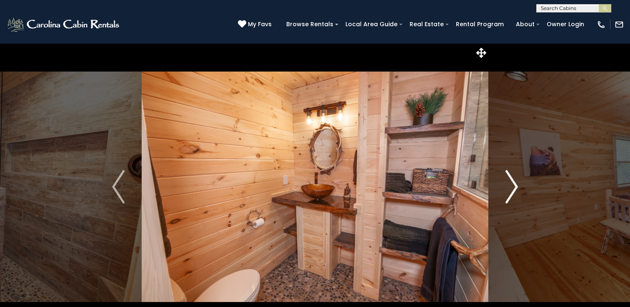
click at [511, 190] on img "Next" at bounding box center [511, 186] width 12 height 33
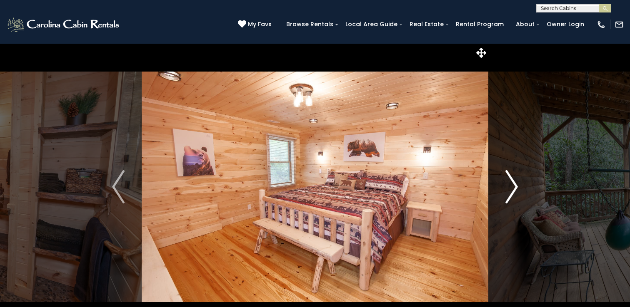
click at [511, 190] on img "Next" at bounding box center [511, 186] width 12 height 33
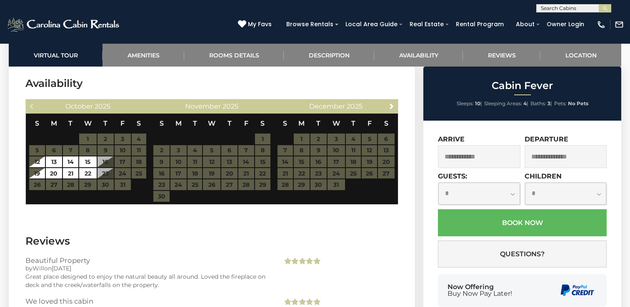
scroll to position [1991, 0]
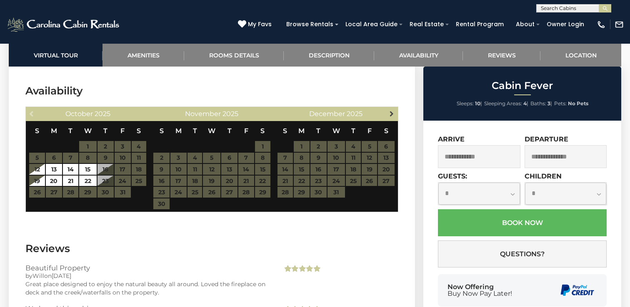
click at [392, 108] on link "Next" at bounding box center [392, 113] width 10 height 10
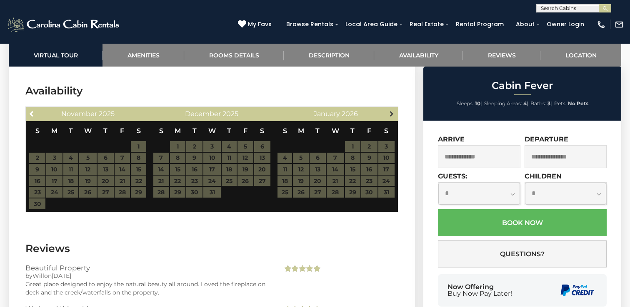
click at [392, 110] on span "Next" at bounding box center [391, 113] width 7 height 7
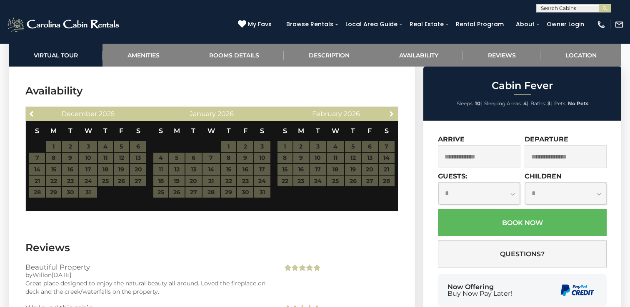
click at [392, 110] on span "Next" at bounding box center [391, 113] width 7 height 7
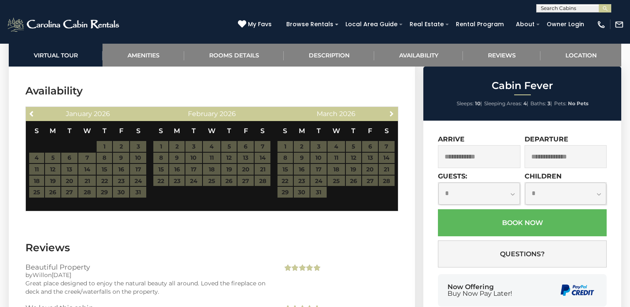
click at [392, 110] on span "Next" at bounding box center [391, 113] width 7 height 7
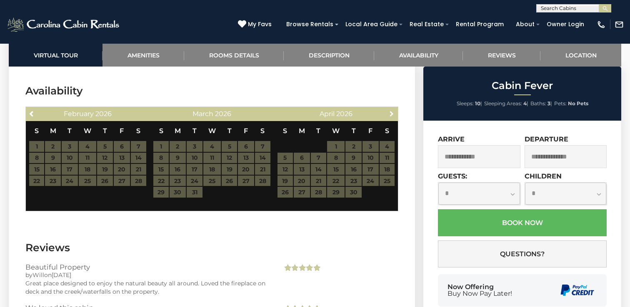
click at [392, 110] on span "Next" at bounding box center [391, 113] width 7 height 7
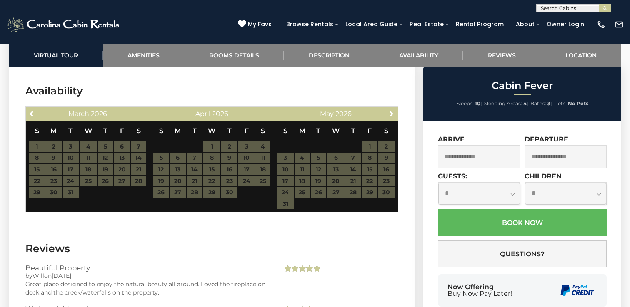
click at [392, 110] on span "Next" at bounding box center [391, 113] width 7 height 7
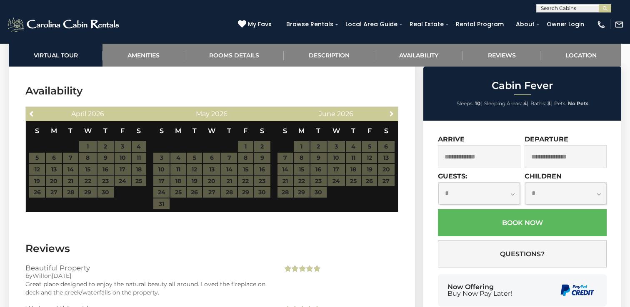
click at [392, 110] on span "Next" at bounding box center [391, 113] width 7 height 7
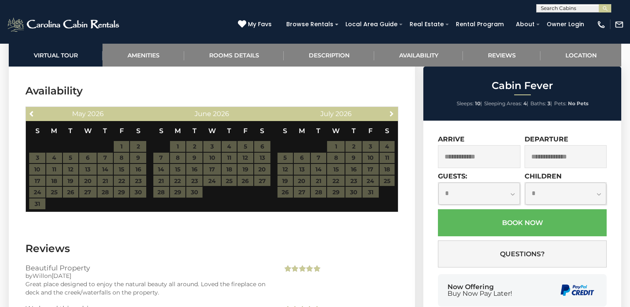
click at [392, 110] on span "Next" at bounding box center [391, 113] width 7 height 7
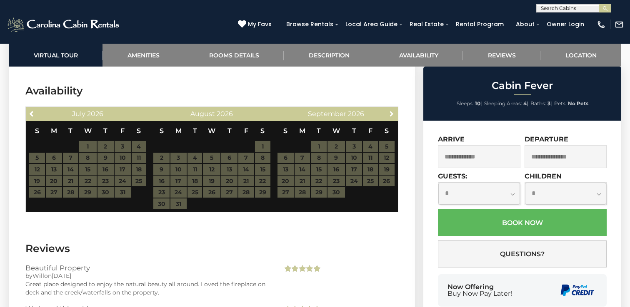
click at [392, 110] on span "Next" at bounding box center [391, 113] width 7 height 7
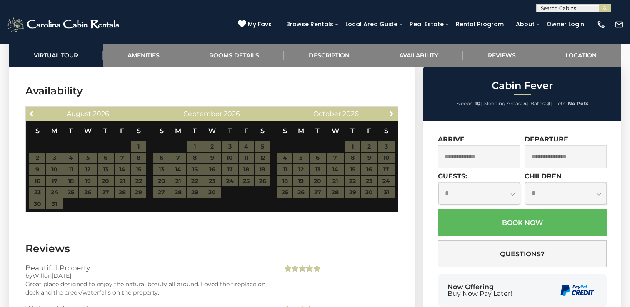
click at [392, 110] on span "Next" at bounding box center [391, 113] width 7 height 7
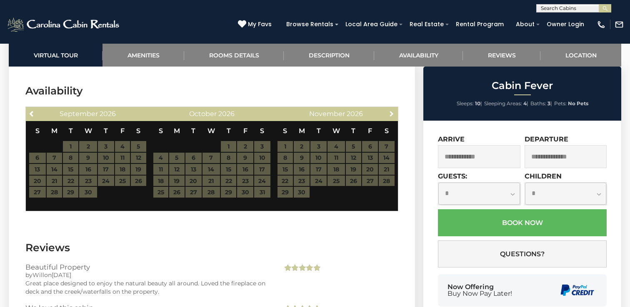
click at [392, 110] on span "Next" at bounding box center [391, 113] width 7 height 7
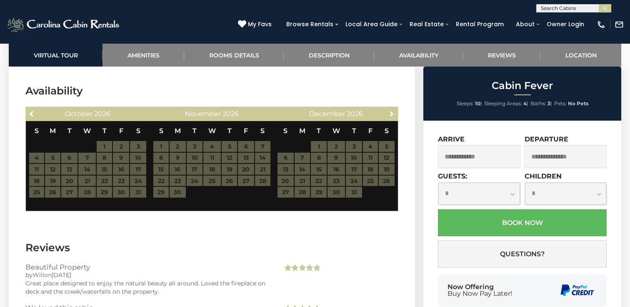
click at [392, 110] on span "Next" at bounding box center [391, 113] width 7 height 7
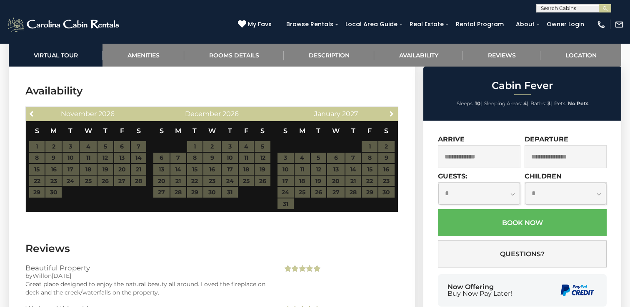
click at [392, 110] on span "Next" at bounding box center [391, 113] width 7 height 7
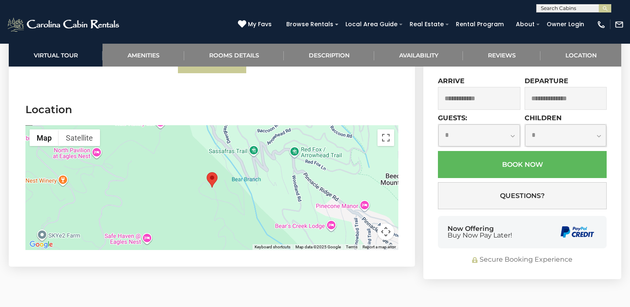
scroll to position [2483, 0]
